Goal: Task Accomplishment & Management: Use online tool/utility

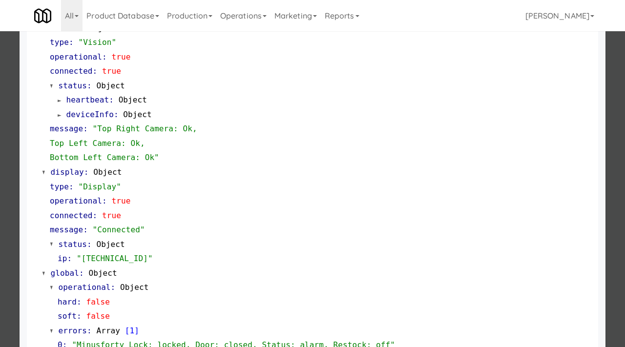
scroll to position [411, 0]
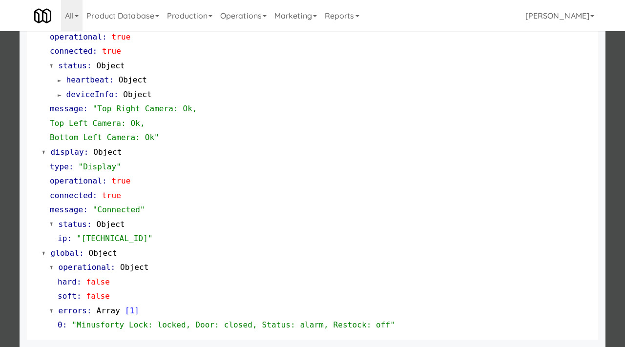
click at [0, 233] on div at bounding box center [312, 173] width 625 height 347
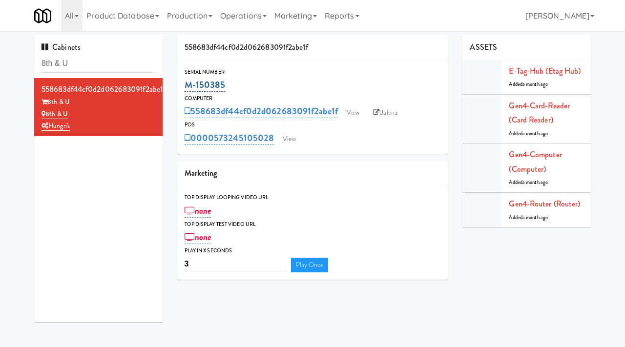
drag, startPoint x: 234, startPoint y: 85, endPoint x: 185, endPoint y: 85, distance: 48.3
click at [185, 85] on div "M-150385" at bounding box center [313, 85] width 256 height 17
copy link "M-150385"
click at [356, 106] on link "View" at bounding box center [353, 112] width 22 height 15
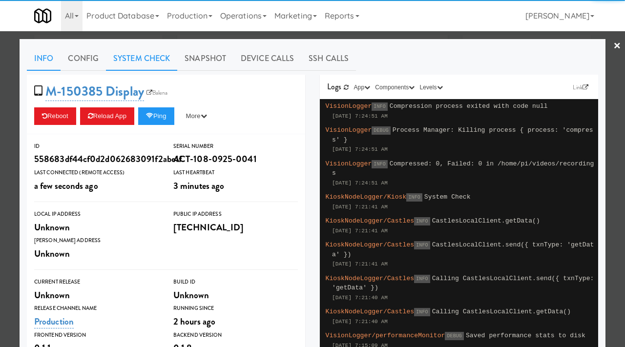
click at [150, 60] on link "System Check" at bounding box center [141, 58] width 71 height 24
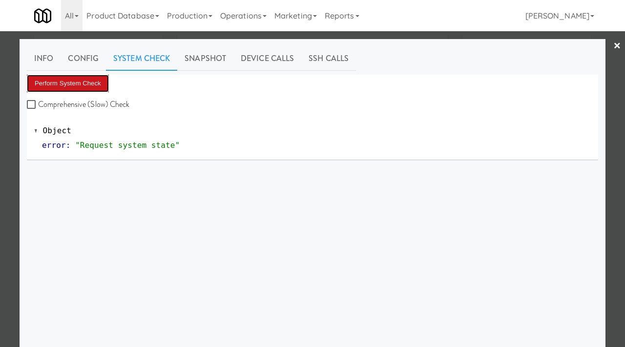
click at [83, 79] on button "Perform System Check" at bounding box center [68, 84] width 82 height 18
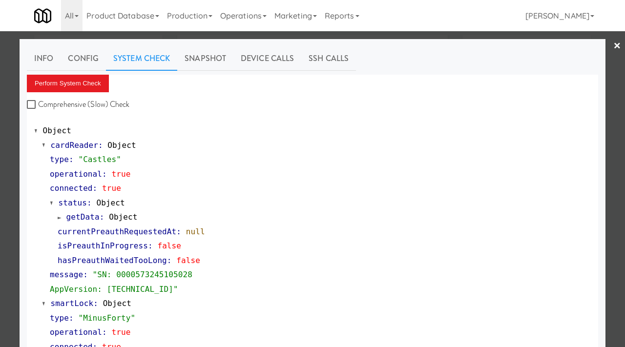
scroll to position [127, 0]
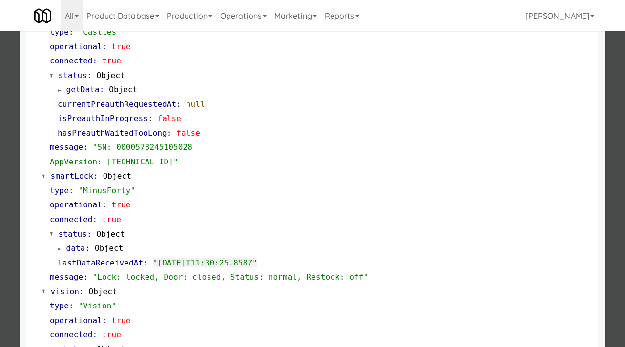
click at [0, 136] on div at bounding box center [312, 173] width 625 height 347
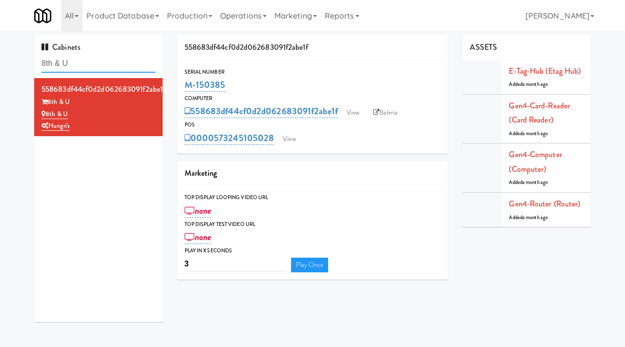
click at [97, 65] on input "8th & U" at bounding box center [98, 64] width 114 height 18
paste input "Field Two Fridge"
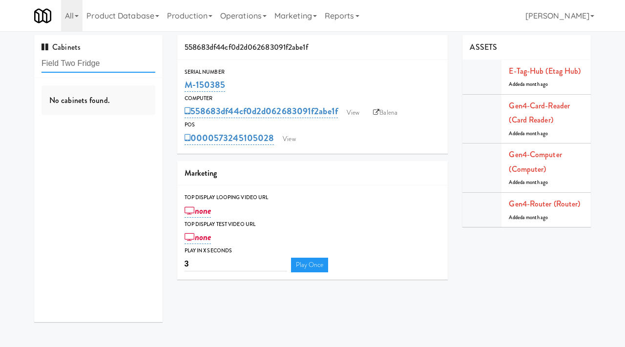
click at [45, 62] on input "Field Two Fridge" at bounding box center [98, 64] width 114 height 18
click at [121, 65] on input "Field Two Fridge" at bounding box center [98, 64] width 114 height 18
paste input "Las Vegas Indoor Soccer"
type input "Las Vegas Indoor Soccer"
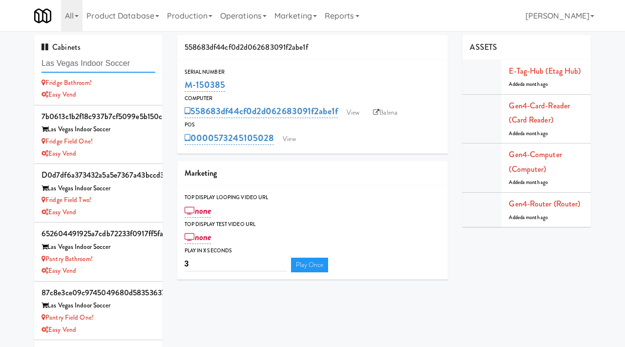
scroll to position [59, 0]
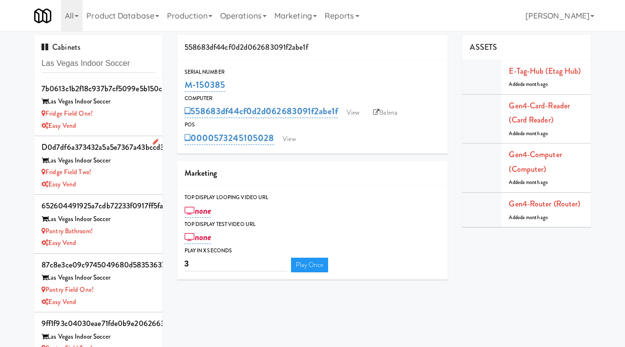
click at [135, 180] on div "Easy Vend" at bounding box center [98, 185] width 114 height 12
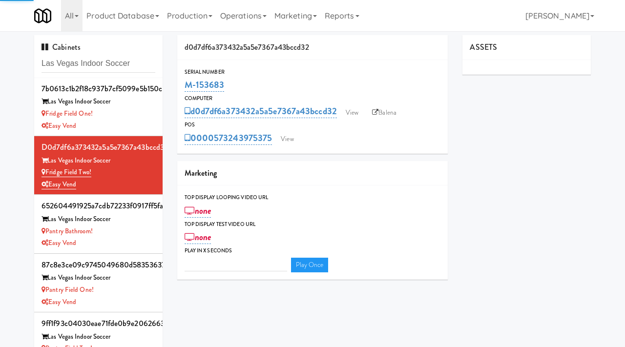
type input "3"
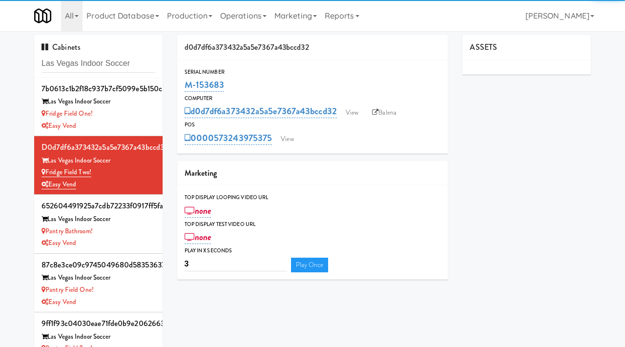
click at [351, 121] on div "POS" at bounding box center [313, 125] width 256 height 10
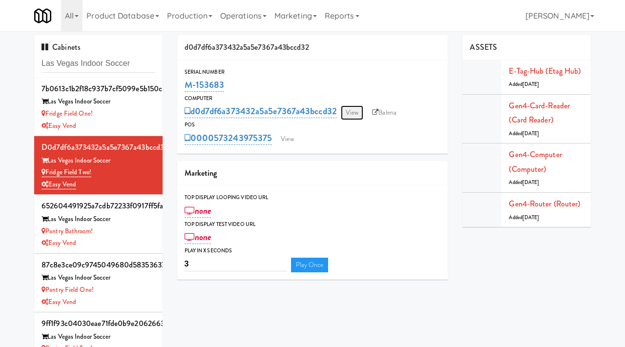
click at [352, 115] on link "View" at bounding box center [352, 112] width 22 height 15
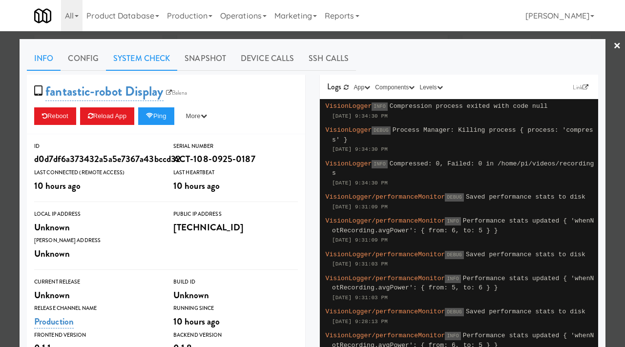
click at [135, 56] on link "System Check" at bounding box center [141, 58] width 71 height 24
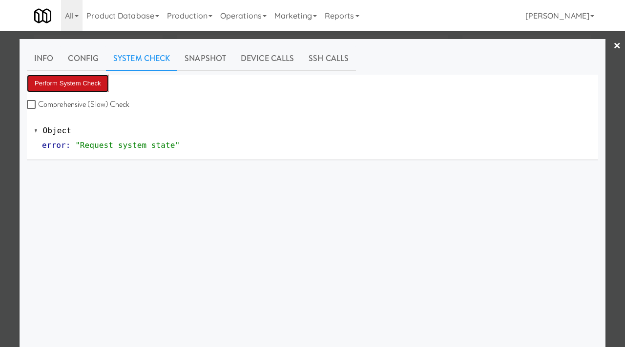
click at [78, 79] on button "Perform System Check" at bounding box center [68, 84] width 82 height 18
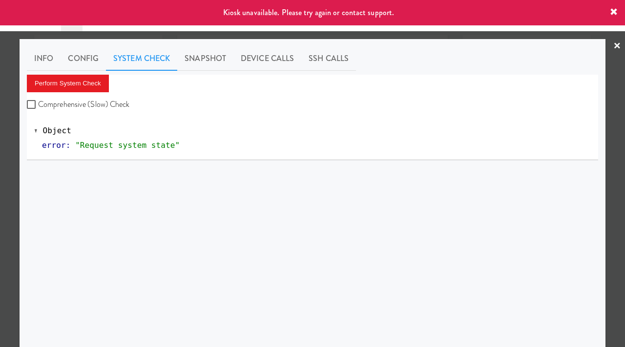
click at [1, 130] on div at bounding box center [312, 173] width 625 height 347
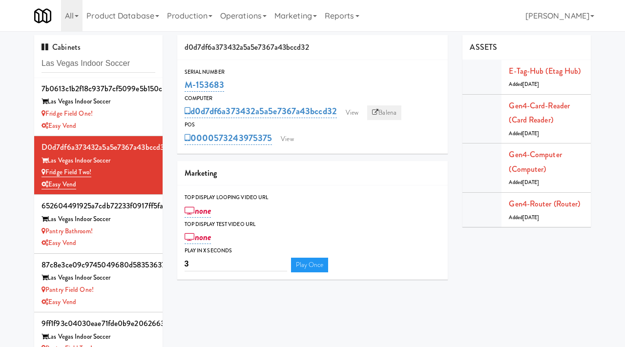
click at [387, 108] on link "Balena" at bounding box center [384, 112] width 34 height 15
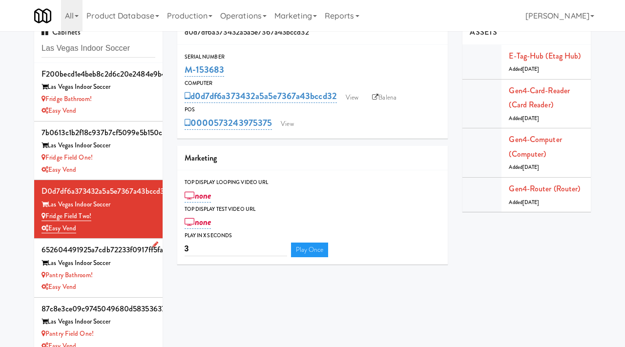
scroll to position [12, 0]
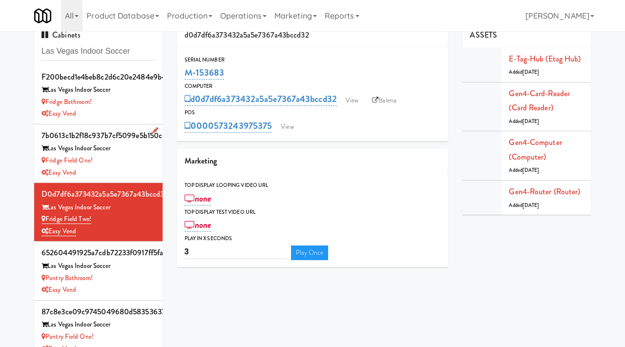
click at [136, 156] on div "Fridge Field One!" at bounding box center [98, 161] width 114 height 12
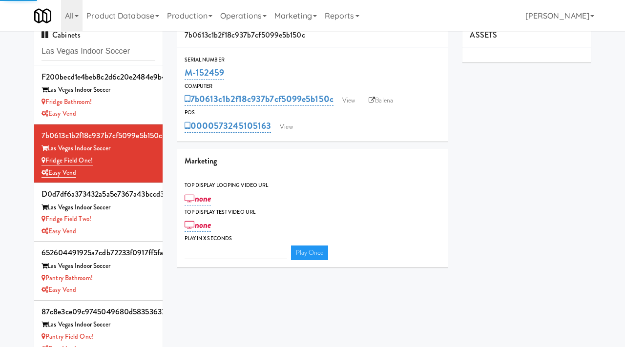
type input "3"
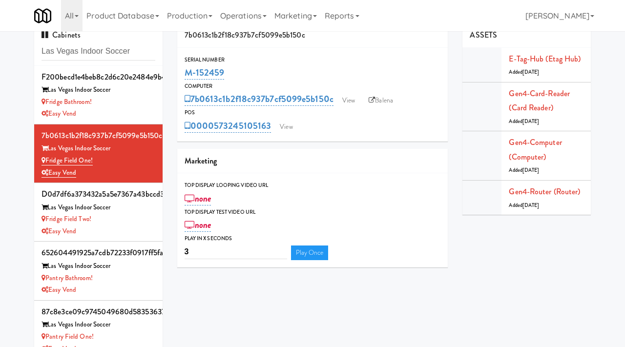
drag, startPoint x: 230, startPoint y: 72, endPoint x: 182, endPoint y: 75, distance: 48.9
click at [182, 75] on div "Serial Number M-152459" at bounding box center [312, 68] width 271 height 26
copy link "M-152459"
drag, startPoint x: 138, startPoint y: 54, endPoint x: 21, endPoint y: 46, distance: 117.4
click at [21, 46] on div "Cabinets Las Vegas Indoor Soccer f200becd1e4beb8c2d6c20e2484e9b49 Las Vegas Ind…" at bounding box center [312, 194] width 625 height 343
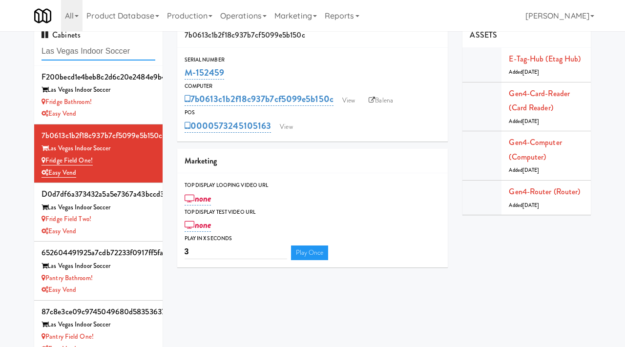
paste input "City Gate - Cool"
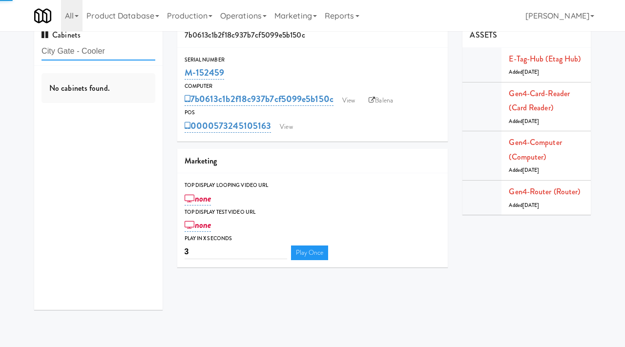
type input "City Gate - Cooler"
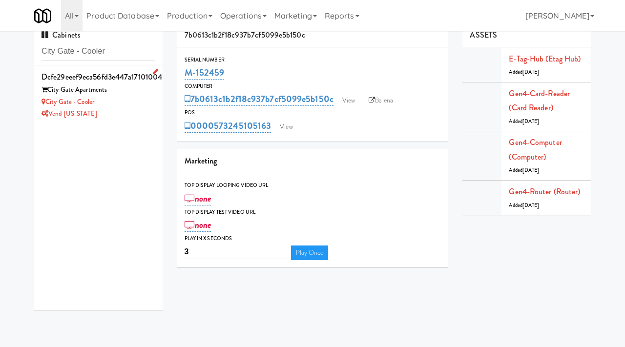
click at [118, 98] on div "City Gate - Cooler" at bounding box center [98, 102] width 114 height 12
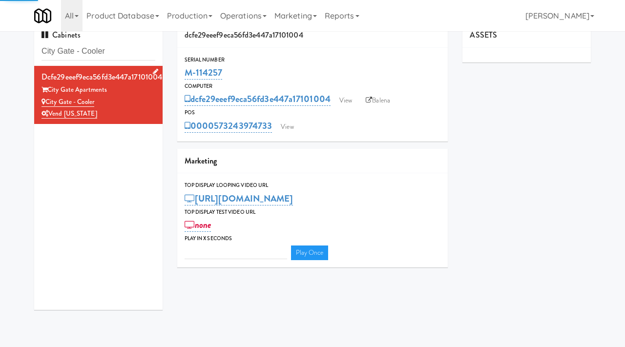
type input "3"
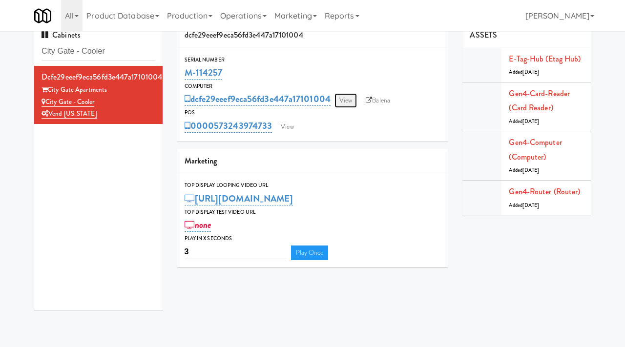
click at [354, 100] on link "View" at bounding box center [345, 100] width 22 height 15
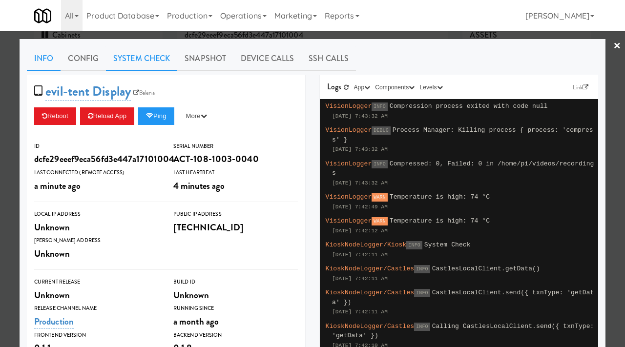
click at [142, 52] on link "System Check" at bounding box center [141, 58] width 71 height 24
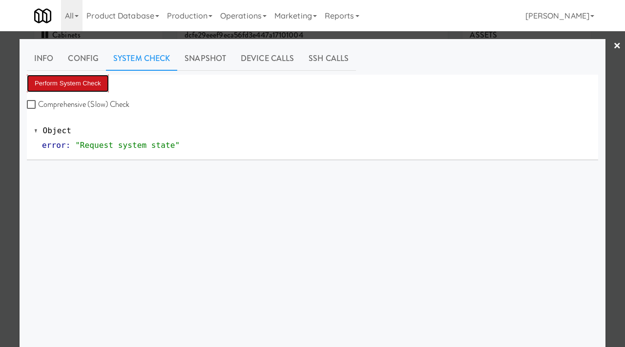
click at [74, 82] on button "Perform System Check" at bounding box center [68, 84] width 82 height 18
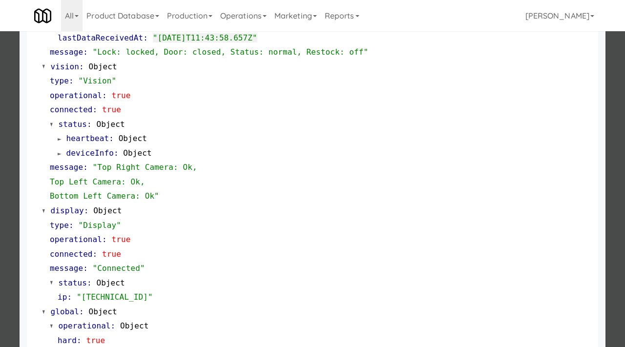
scroll to position [411, 0]
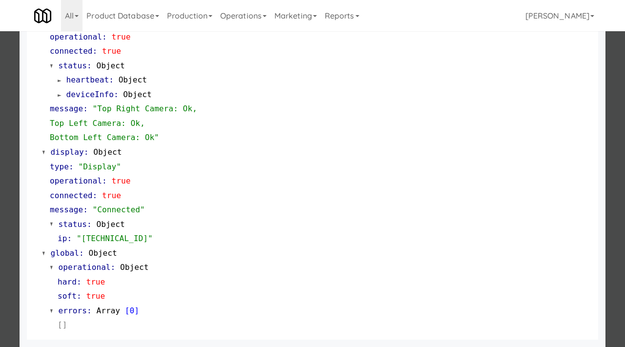
click at [0, 193] on div at bounding box center [312, 173] width 625 height 347
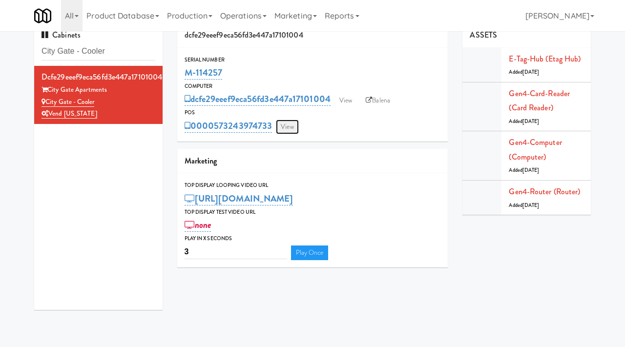
click at [283, 125] on link "View" at bounding box center [287, 127] width 22 height 15
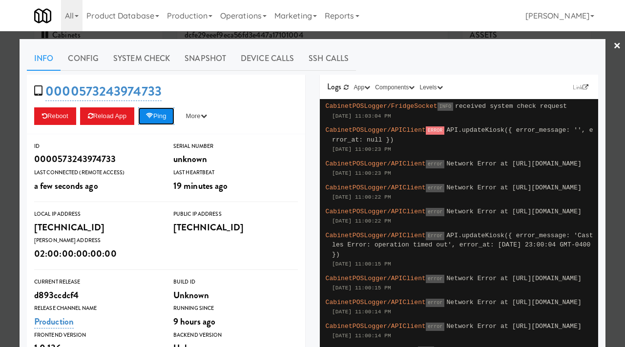
click at [162, 110] on button "Ping" at bounding box center [156, 116] width 36 height 18
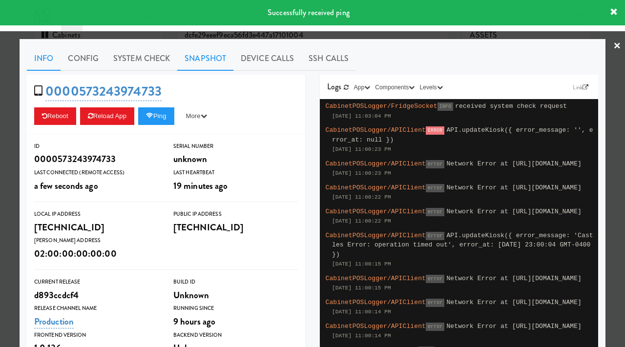
click at [196, 56] on link "Snapshot" at bounding box center [205, 58] width 56 height 24
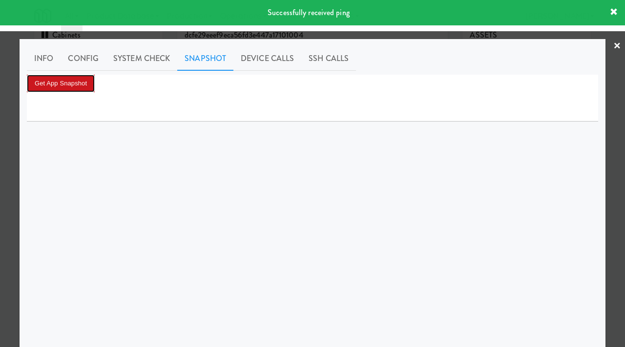
click at [78, 86] on button "Get App Snapshot" at bounding box center [61, 84] width 68 height 18
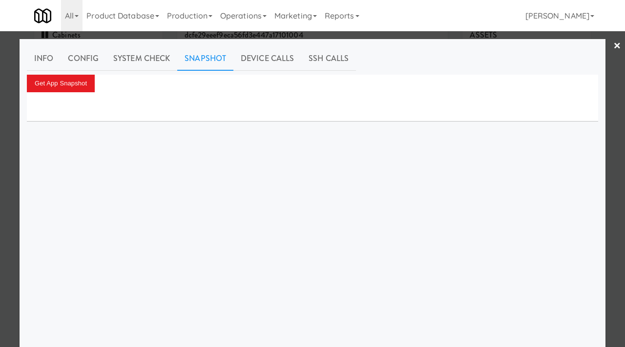
click at [23, 153] on div "Info Config System Check Snapshot Device Calls SSH Calls Get App Snapshot" at bounding box center [313, 243] width 586 height 409
click at [2, 159] on div at bounding box center [312, 173] width 625 height 347
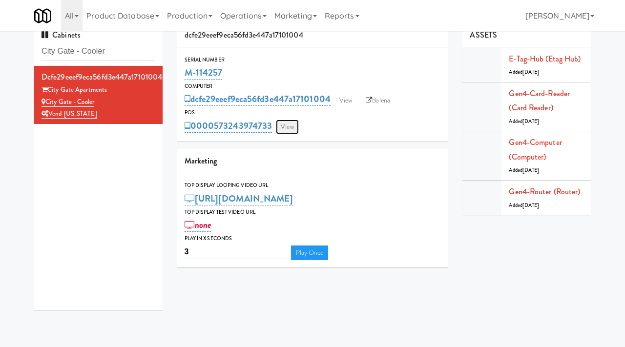
click at [288, 125] on link "View" at bounding box center [287, 127] width 22 height 15
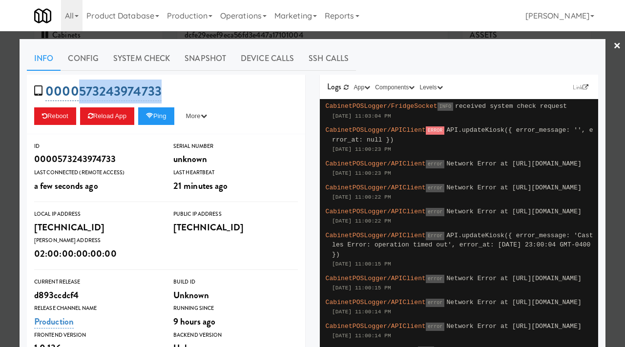
drag, startPoint x: 164, startPoint y: 88, endPoint x: 82, endPoint y: 91, distance: 83.0
click at [82, 91] on div "0000573243974733 Reboot Reload App Ping More Ping Server Restart Server Force R…" at bounding box center [166, 105] width 278 height 60
copy link "573243974733"
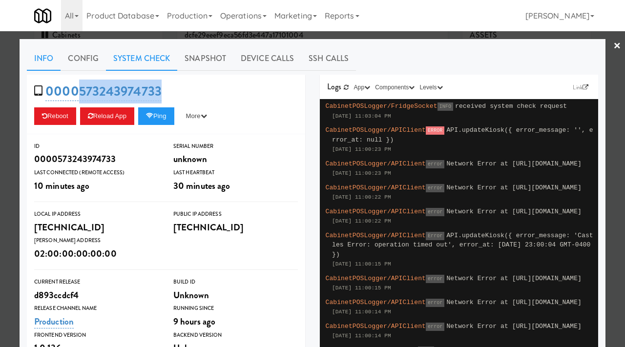
click at [158, 55] on link "System Check" at bounding box center [141, 58] width 71 height 24
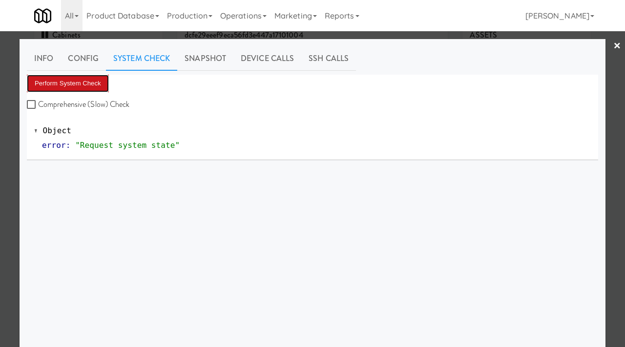
click at [98, 85] on button "Perform System Check" at bounding box center [68, 84] width 82 height 18
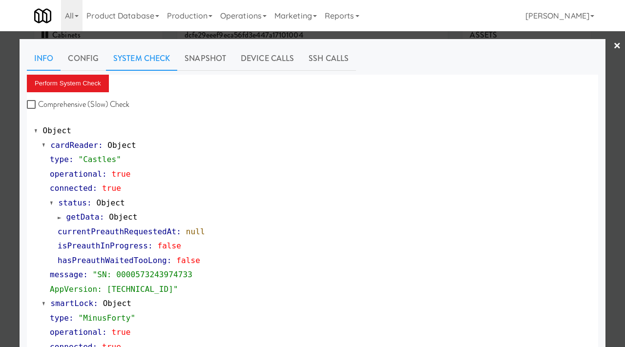
click at [57, 58] on link "Info" at bounding box center [44, 58] width 34 height 24
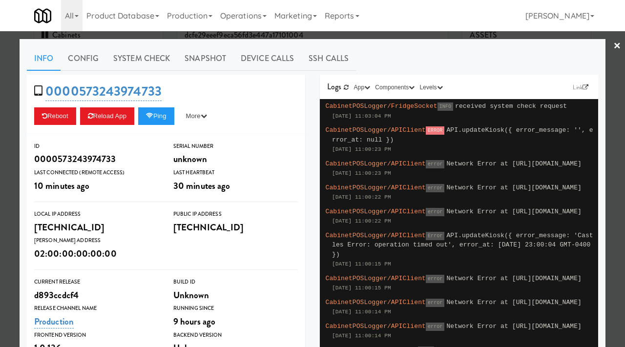
click at [160, 106] on div "0000573243974733 Reboot Reload App Ping More Ping Server Restart Server Force R…" at bounding box center [166, 105] width 278 height 60
click at [163, 117] on button "Ping" at bounding box center [156, 116] width 36 height 18
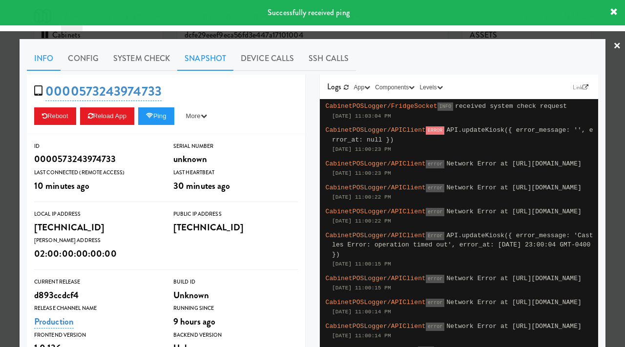
click at [203, 58] on link "Snapshot" at bounding box center [205, 58] width 56 height 24
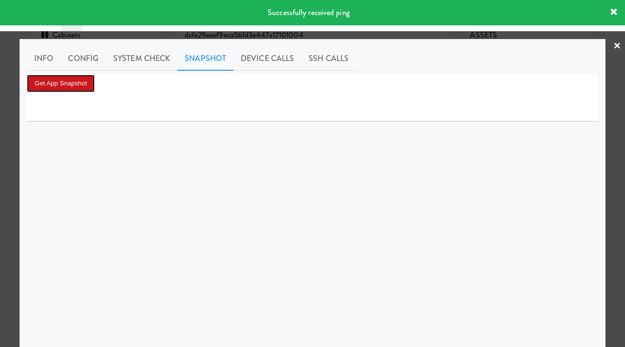
click at [72, 87] on button "Get App Snapshot" at bounding box center [61, 84] width 68 height 18
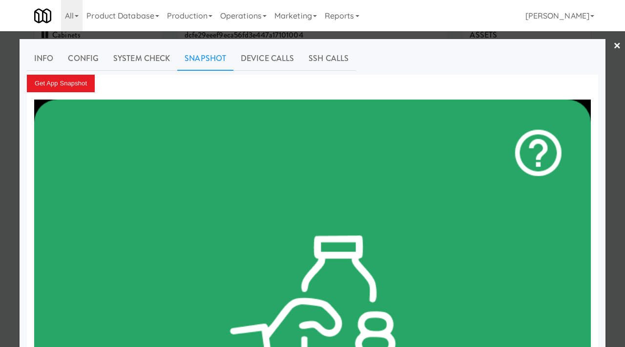
click at [0, 202] on div at bounding box center [312, 173] width 625 height 347
